Goal: Check status: Check status

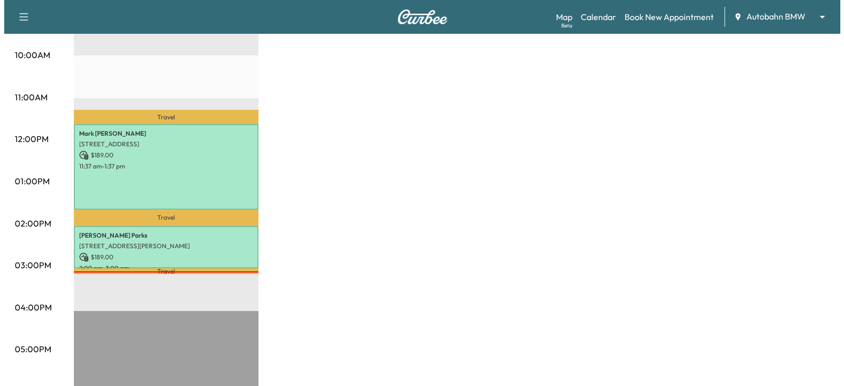
scroll to position [369, 0]
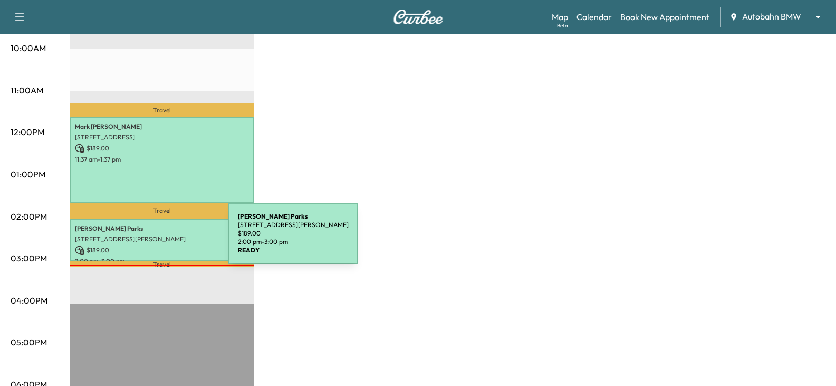
click at [149, 240] on div "[PERSON_NAME] [STREET_ADDRESS][PERSON_NAME] $ 189.00 2:00 pm - 3:00 pm" at bounding box center [162, 240] width 185 height 43
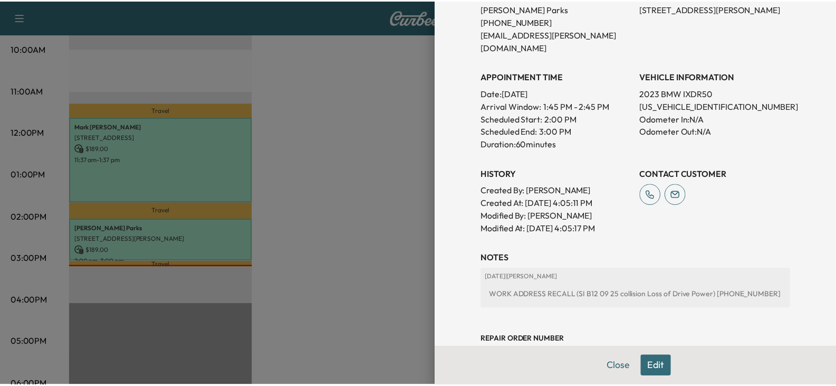
scroll to position [264, 0]
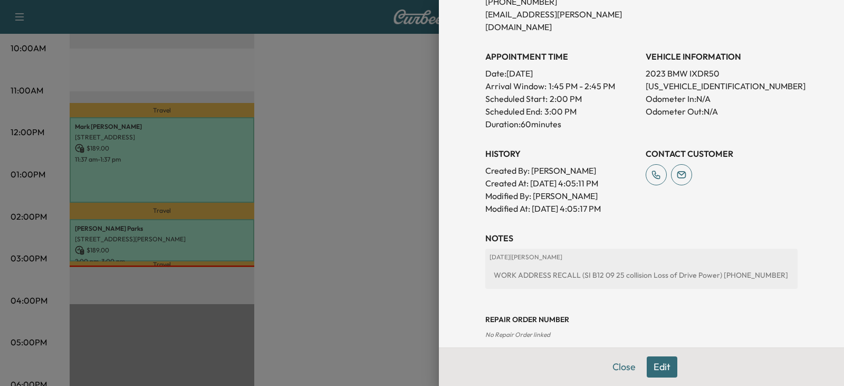
click at [357, 226] on div at bounding box center [422, 193] width 844 height 386
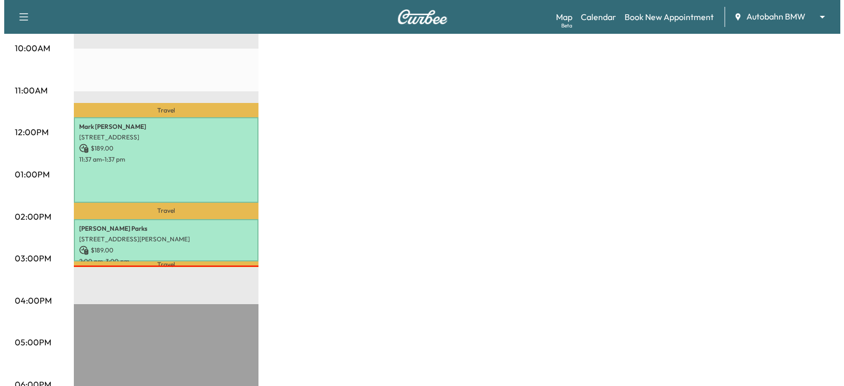
scroll to position [422, 0]
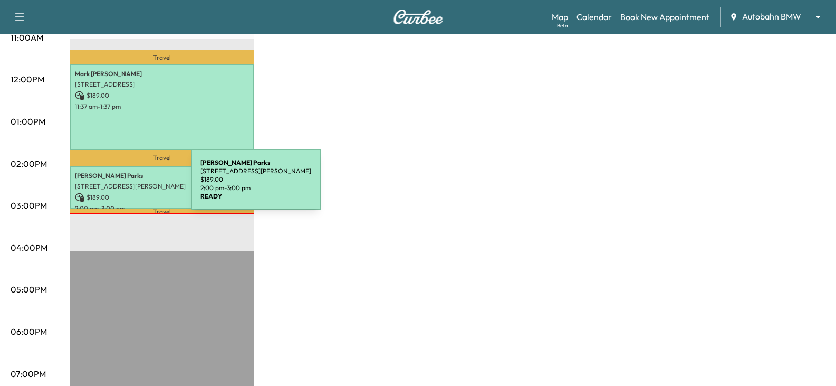
click at [112, 186] on p "[STREET_ADDRESS][PERSON_NAME]" at bounding box center [162, 186] width 174 height 8
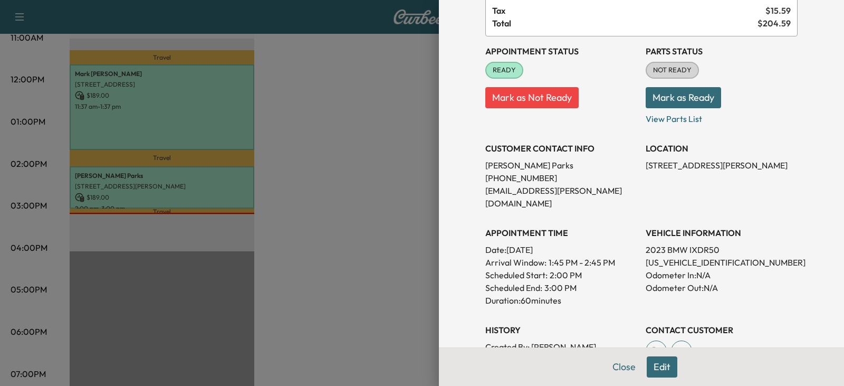
scroll to position [106, 0]
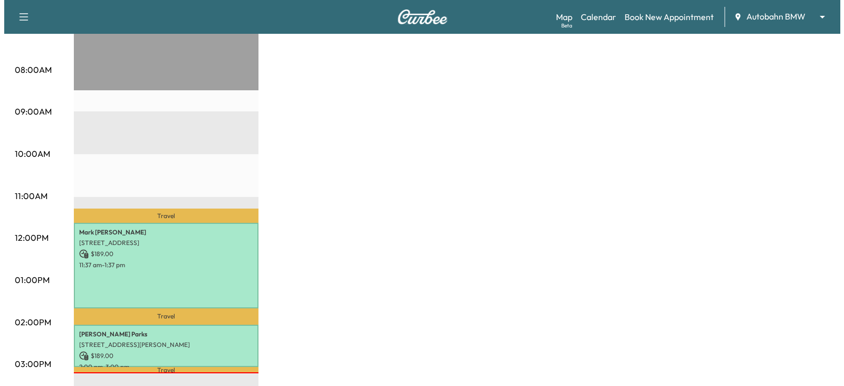
scroll to position [317, 0]
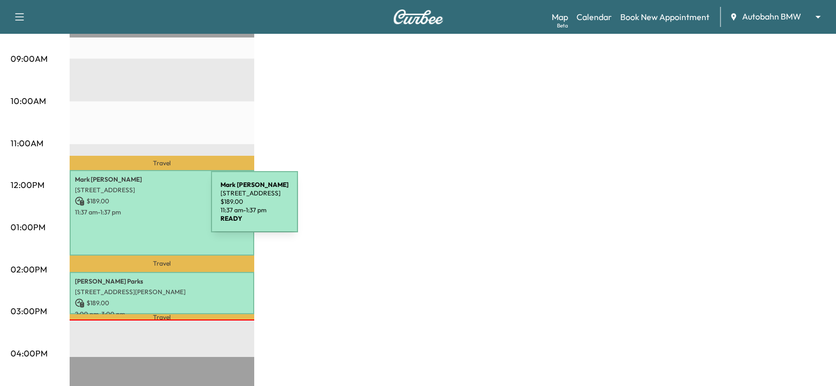
click at [132, 208] on p "11:37 am - 1:37 pm" at bounding box center [162, 212] width 174 height 8
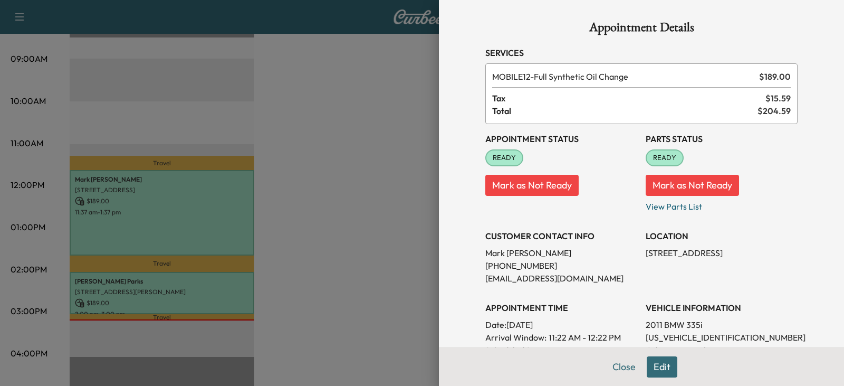
scroll to position [53, 0]
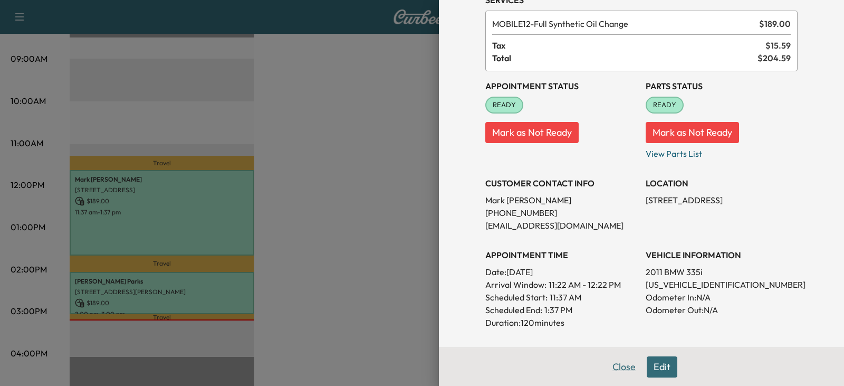
click at [618, 371] on button "Close" at bounding box center [624, 366] width 37 height 21
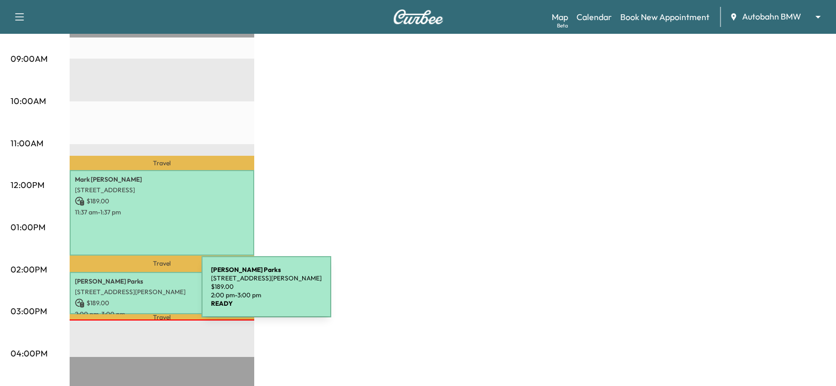
click at [122, 293] on div "[PERSON_NAME] [STREET_ADDRESS][PERSON_NAME] $ 189.00 2:00 pm - 3:00 pm" at bounding box center [162, 293] width 185 height 43
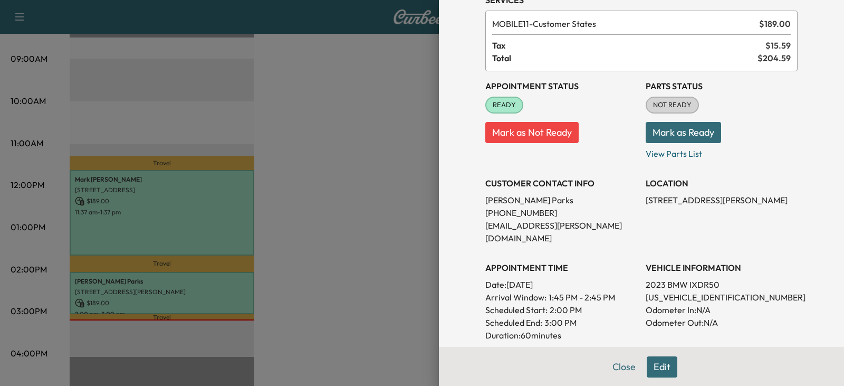
click at [344, 243] on div at bounding box center [422, 193] width 844 height 386
